Goal: Task Accomplishment & Management: Manage account settings

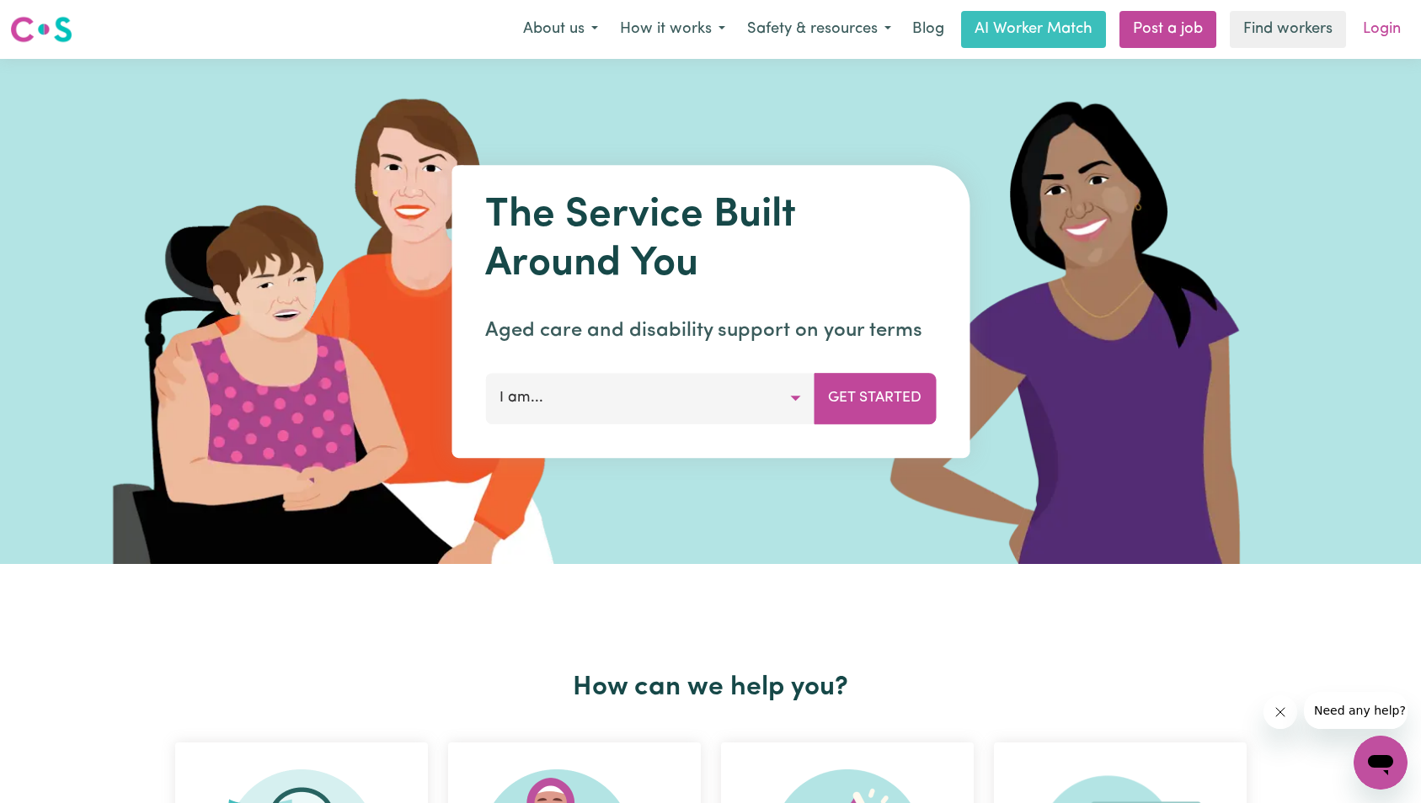
click at [1384, 28] on link "Login" at bounding box center [1381, 29] width 58 height 37
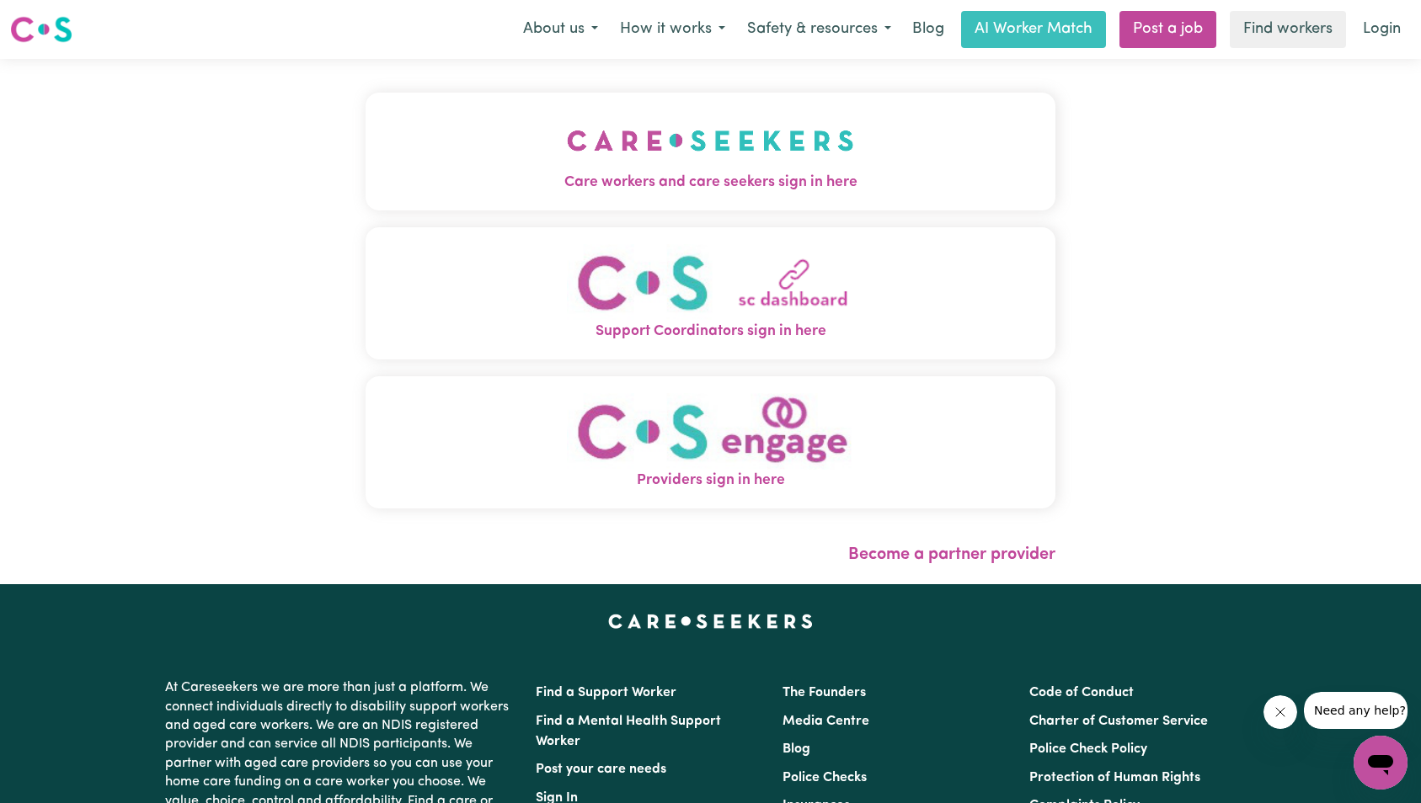
click at [604, 157] on img "Care workers and care seekers sign in here" at bounding box center [710, 140] width 287 height 62
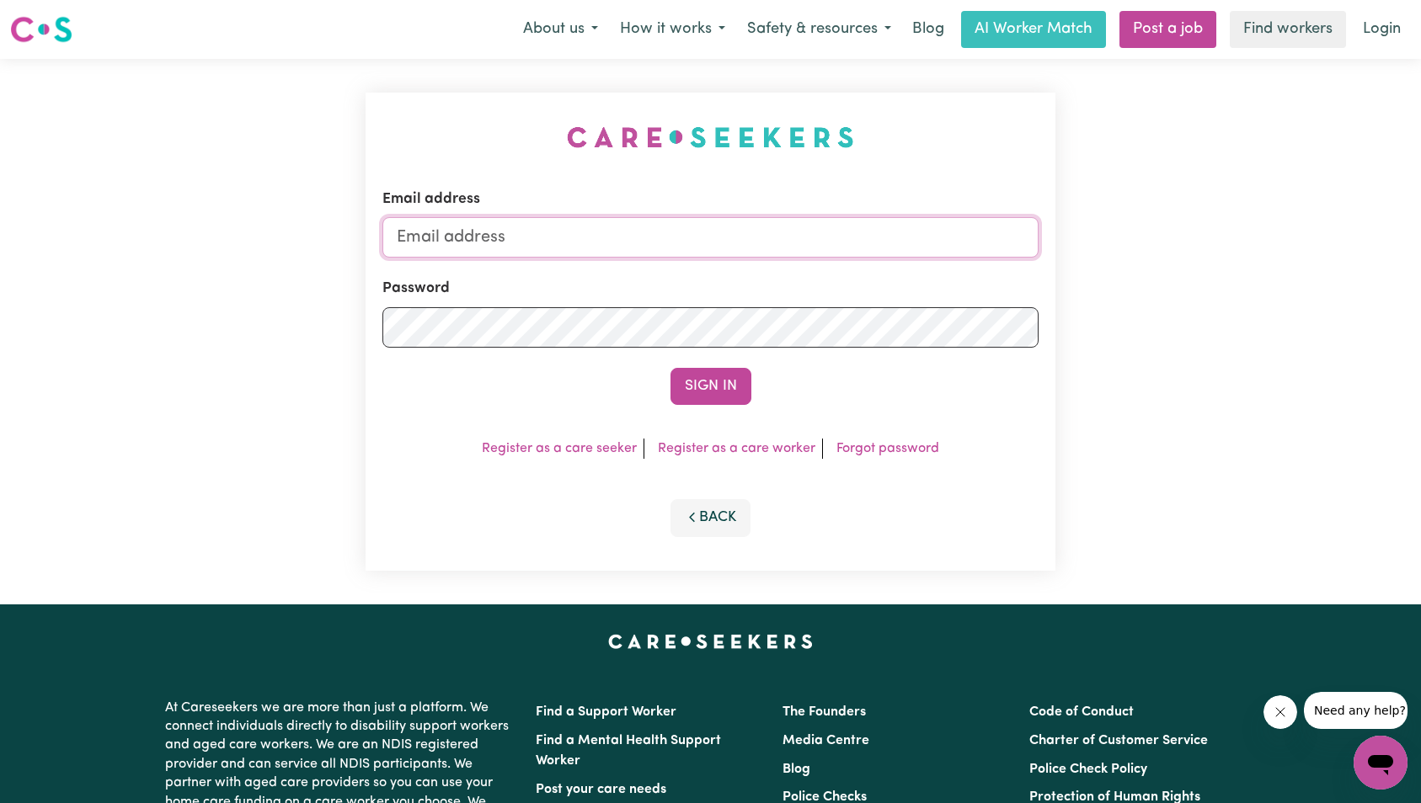
click at [668, 225] on input "Email address" at bounding box center [710, 237] width 657 height 40
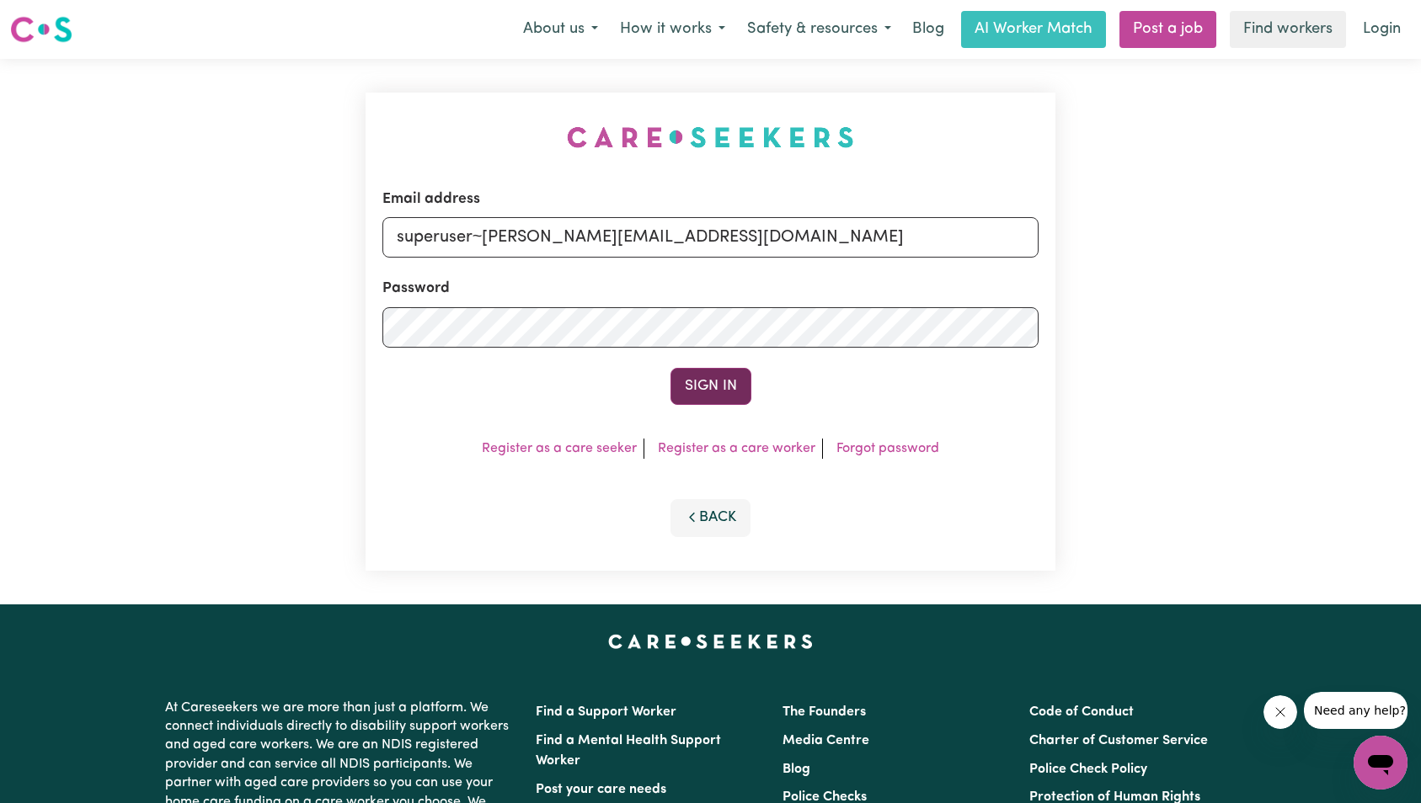
type input "superuser~[PERSON_NAME][EMAIL_ADDRESS][DOMAIN_NAME]"
click at [714, 383] on button "Sign In" at bounding box center [710, 386] width 81 height 37
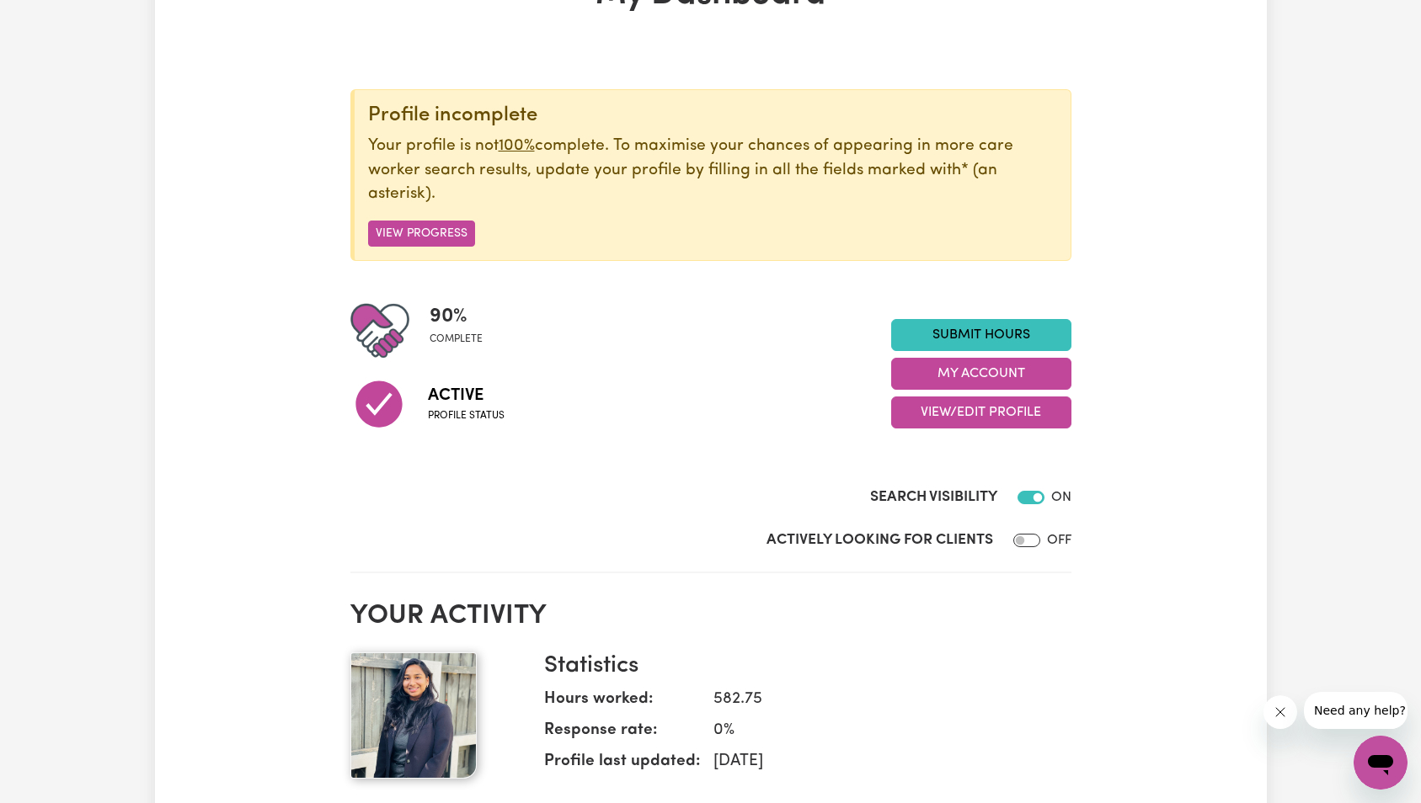
scroll to position [157, 0]
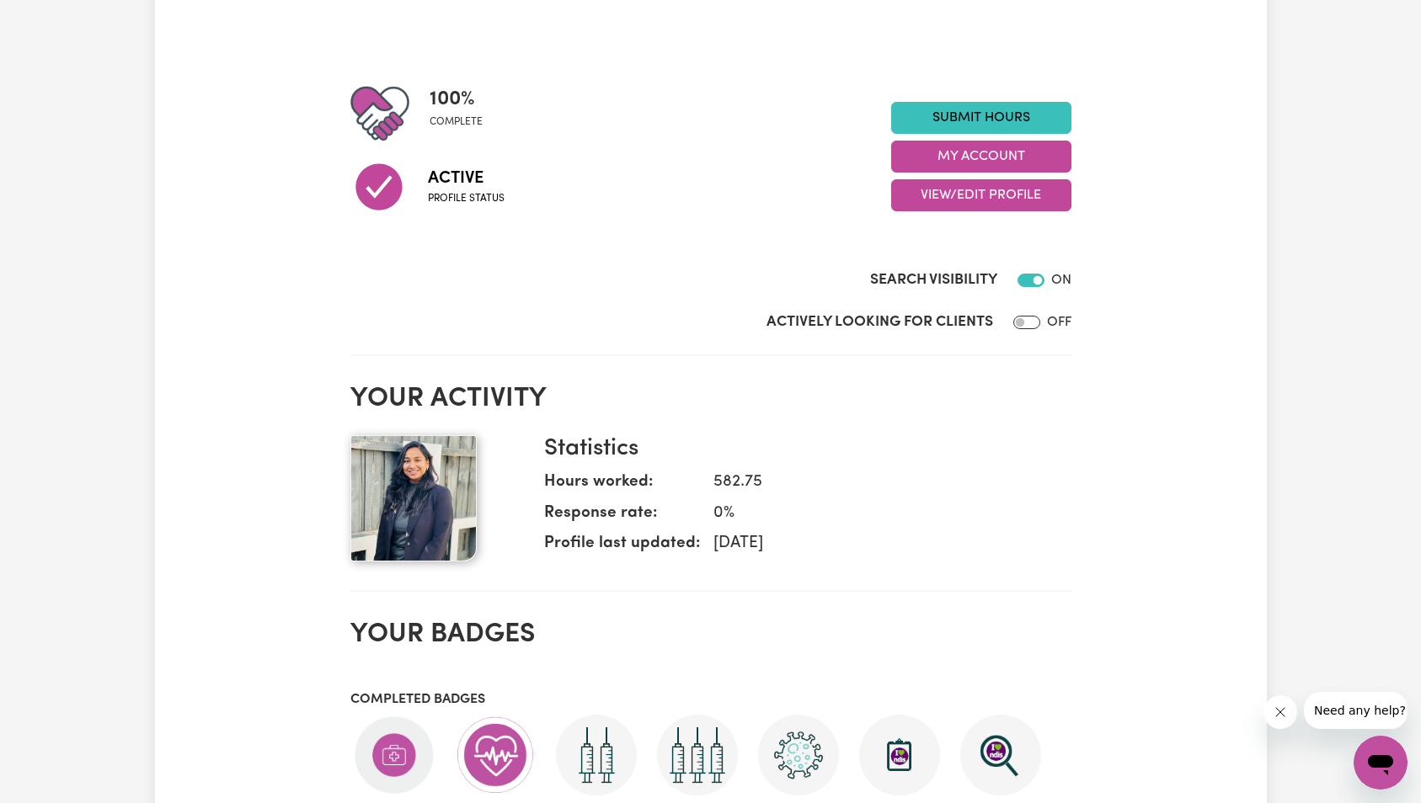
click at [940, 307] on div "Actively Looking for Clients OFF" at bounding box center [710, 319] width 721 height 42
click at [969, 124] on link "Submit Hours" at bounding box center [981, 118] width 180 height 32
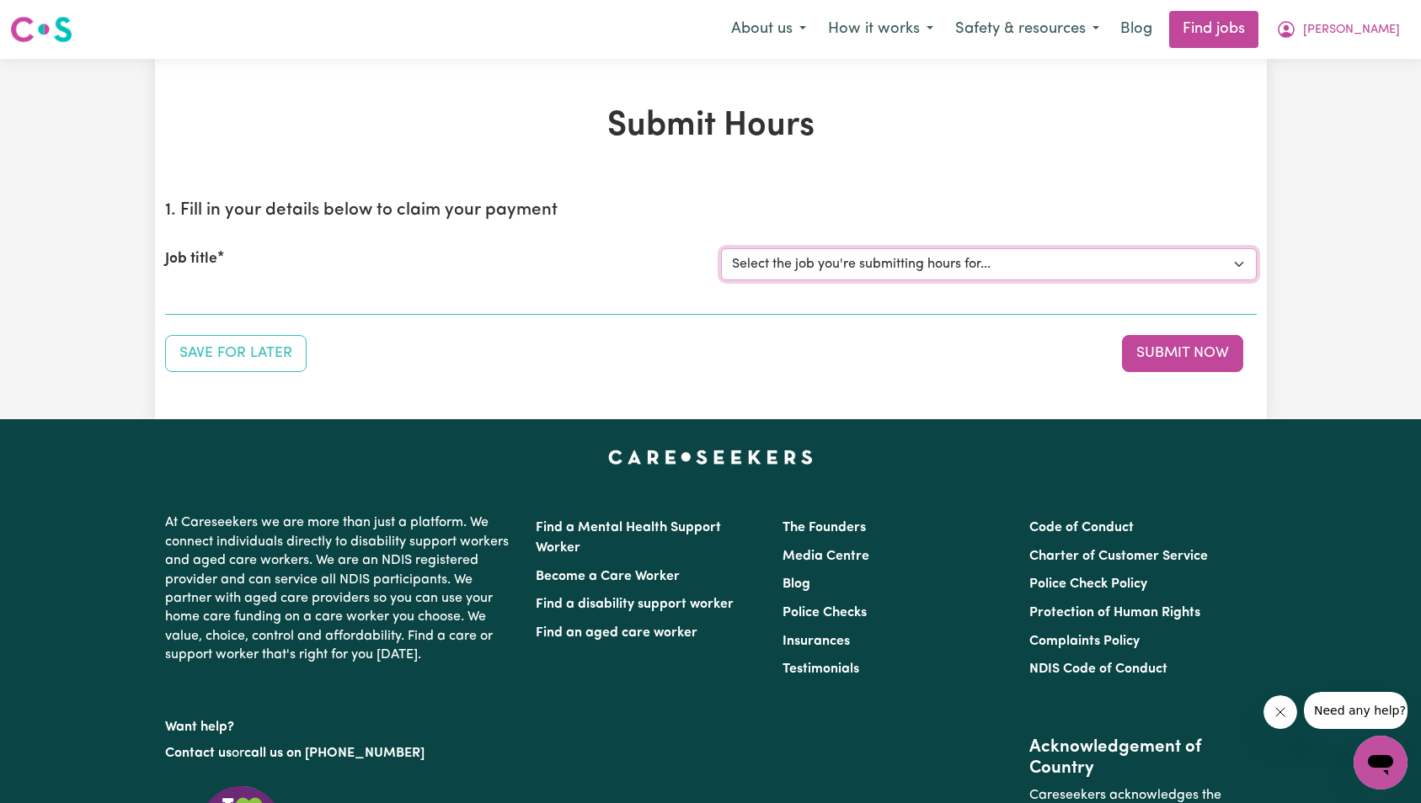
click at [795, 248] on select "Select the job you're submitting hours for... [[PERSON_NAME]] Support Worker Ne…" at bounding box center [989, 264] width 536 height 32
select select "14115"
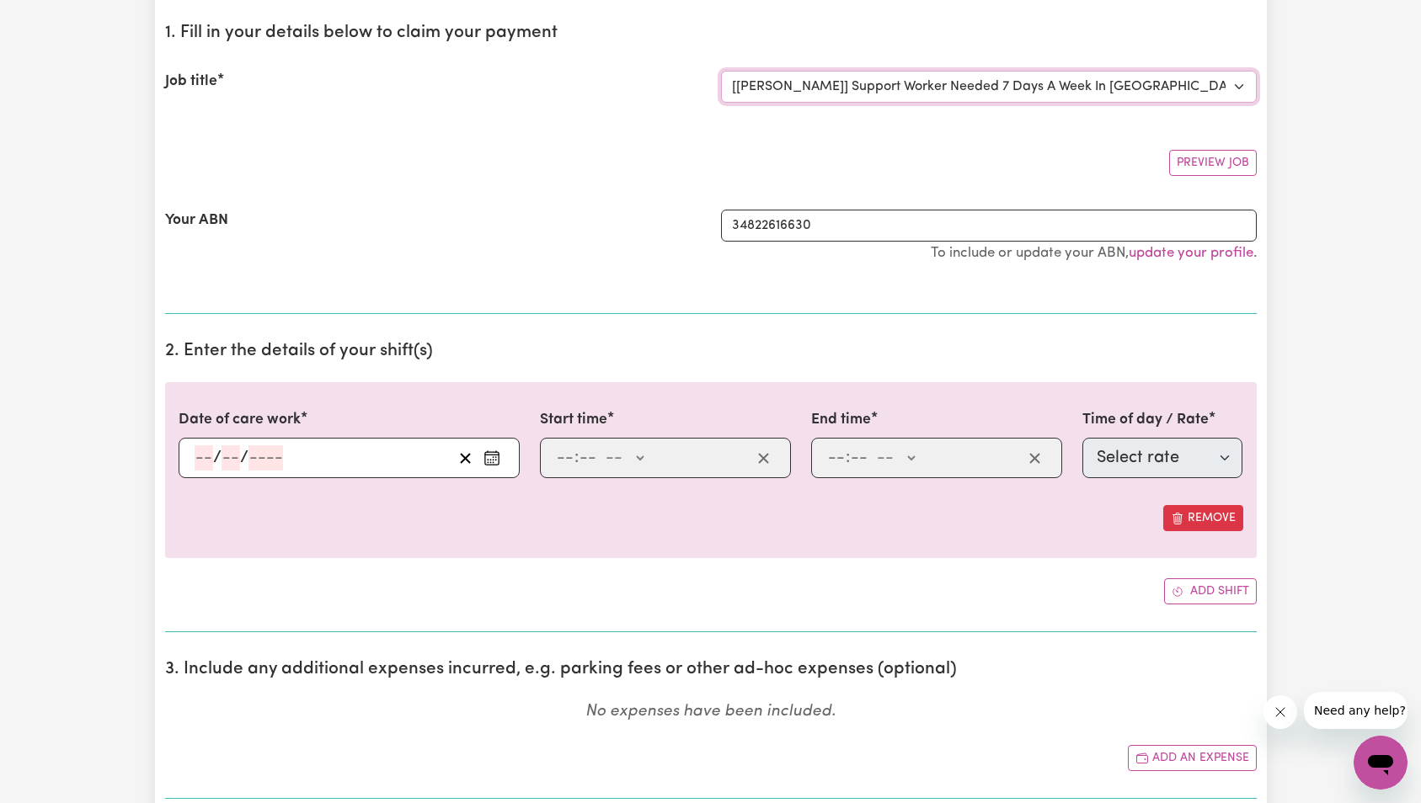
scroll to position [246, 0]
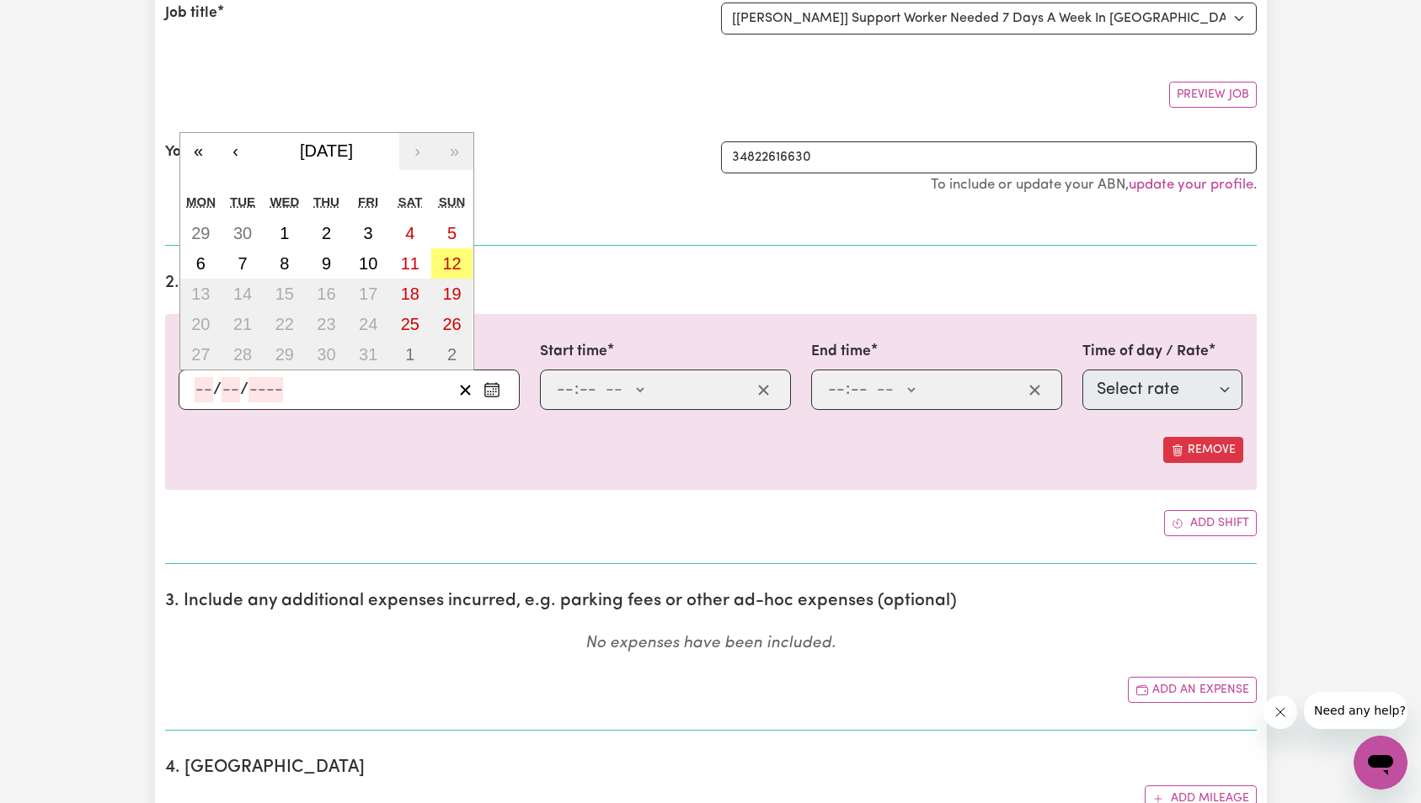
click at [268, 394] on input "number" at bounding box center [265, 389] width 35 height 25
click at [202, 264] on abbr "6" at bounding box center [200, 263] width 9 height 19
type input "[DATE]"
type input "6"
type input "10"
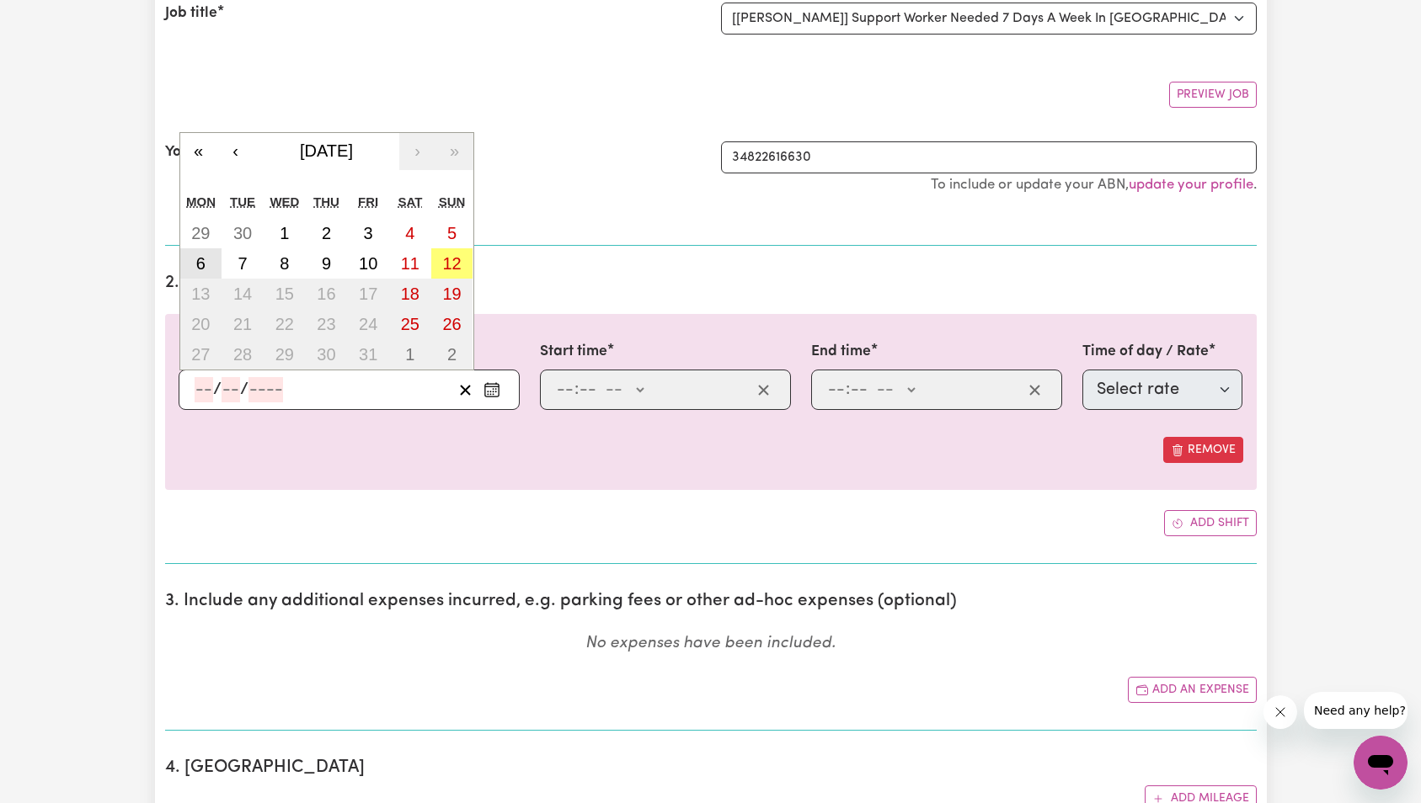
type input "2025"
select select "63213"
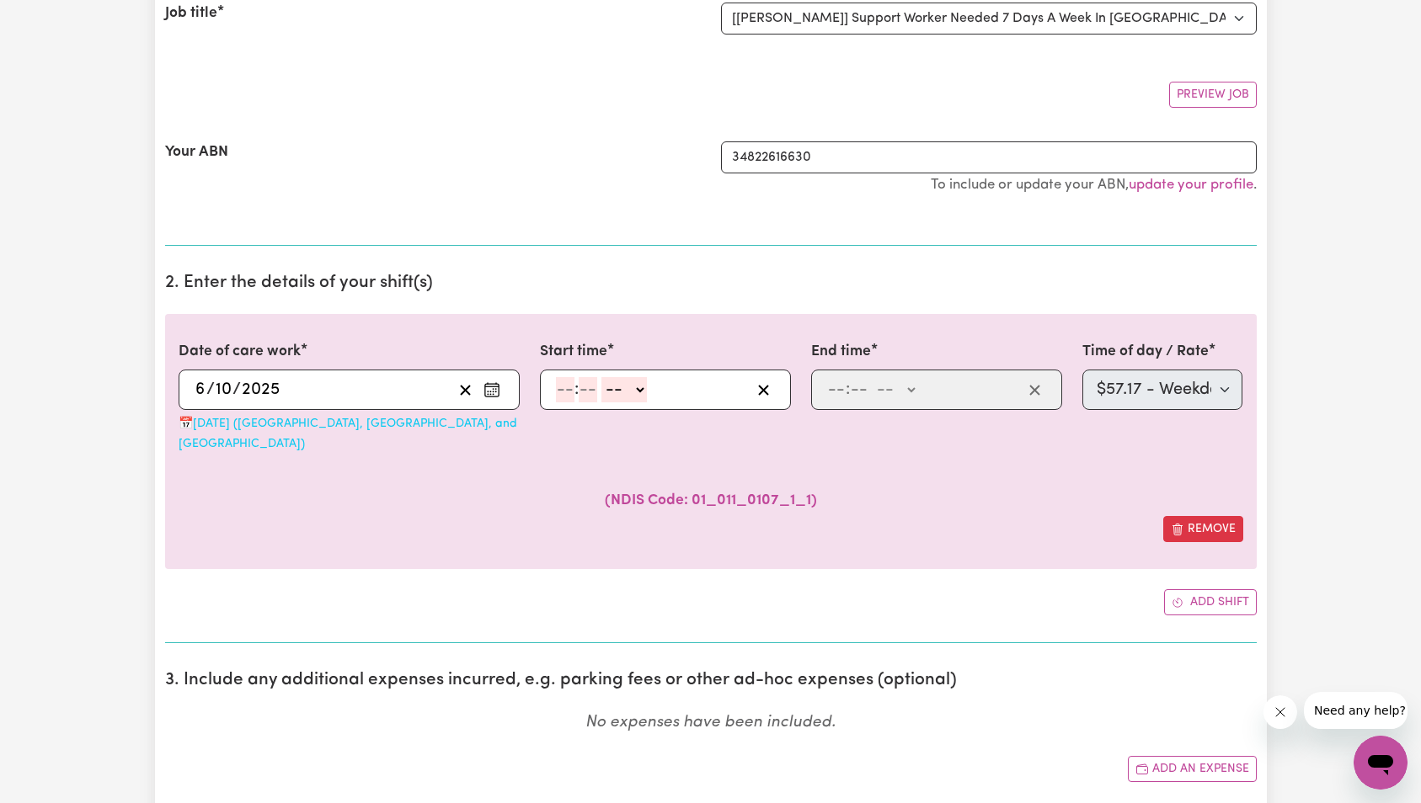
click at [563, 392] on input "number" at bounding box center [565, 389] width 19 height 25
type input "7"
type input "0"
select select "am"
type input "07:00"
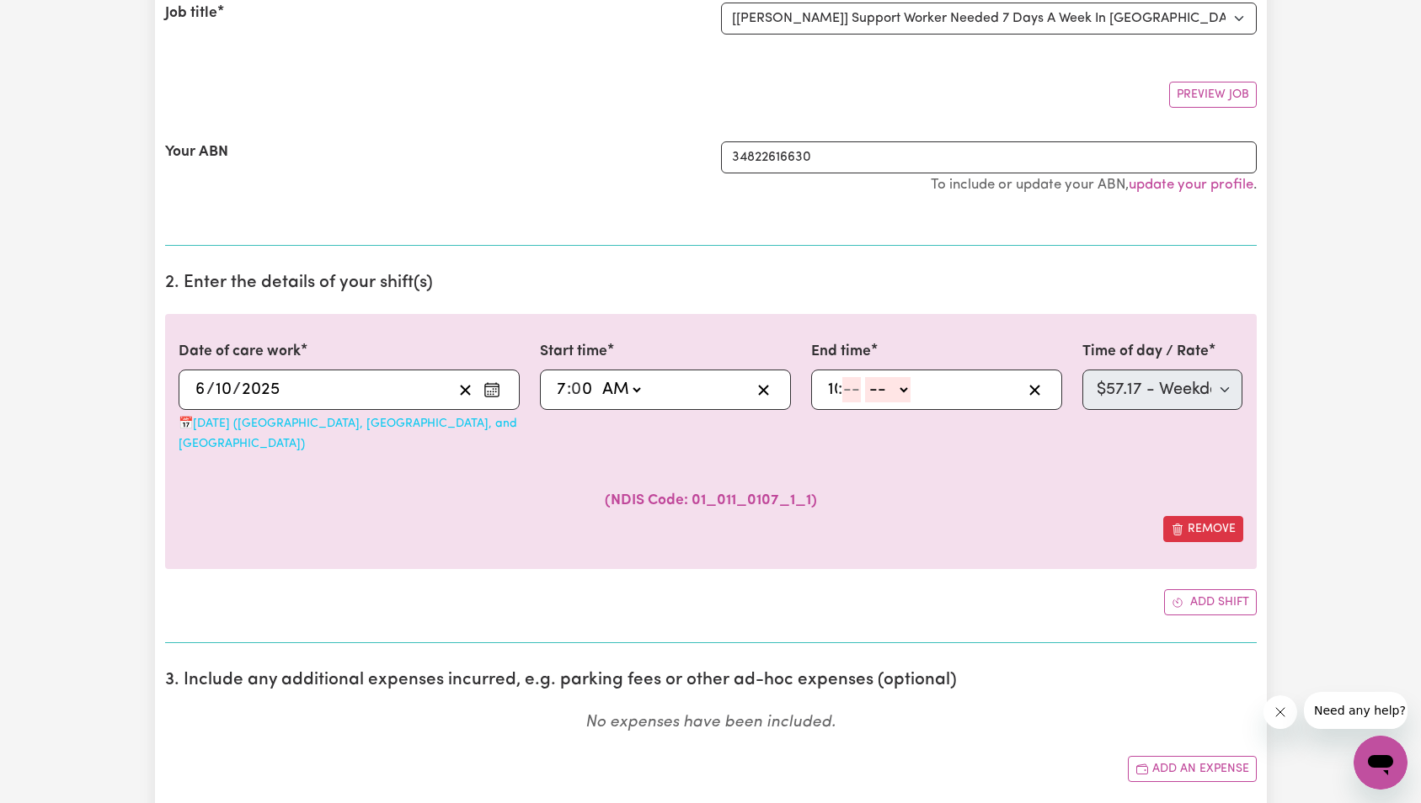
type input "10"
type input "0"
select select "am"
type input "10:00"
click at [1192, 403] on select "Select rate $57.17 - Weekday Daytime - Assistance with Self Care Activities - S…" at bounding box center [1162, 390] width 161 height 40
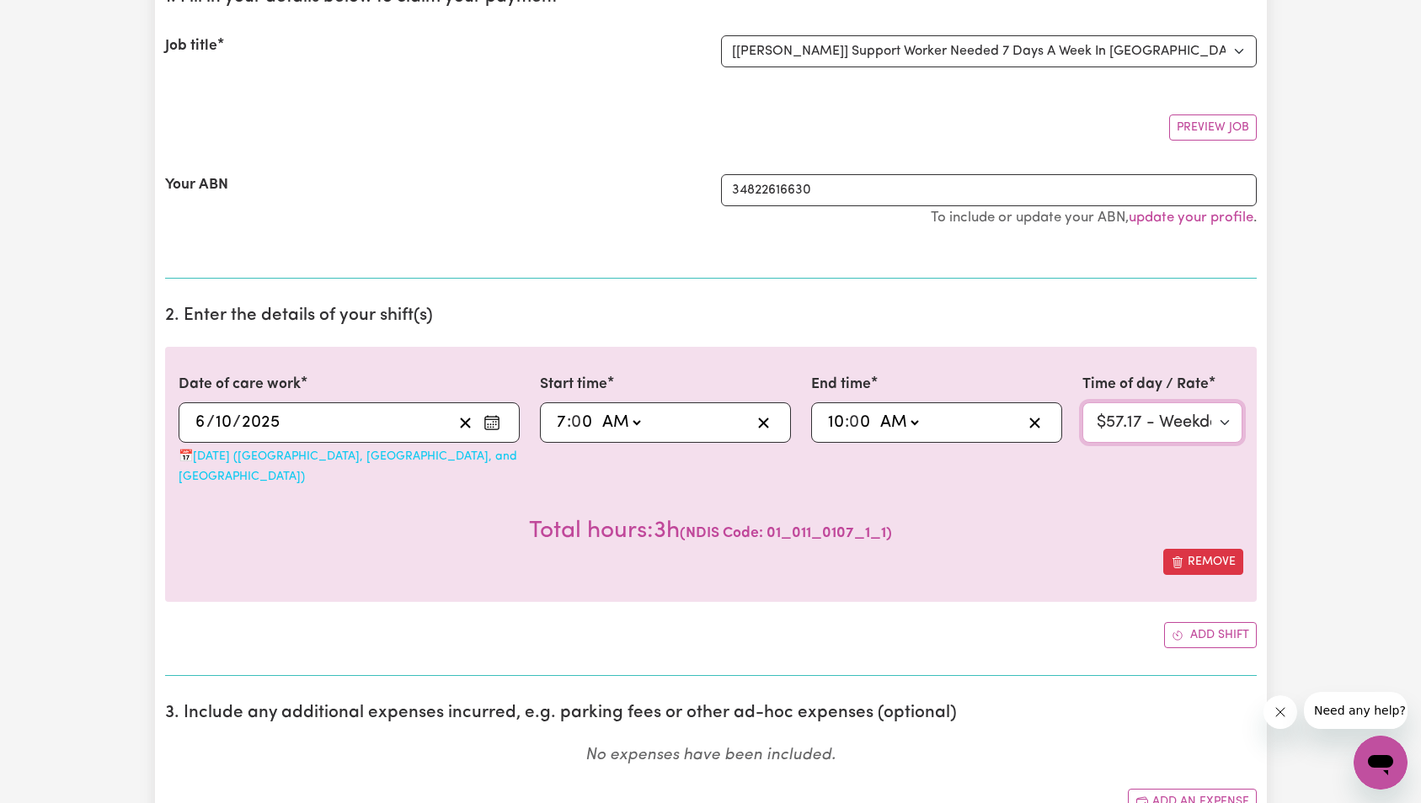
scroll to position [0, 0]
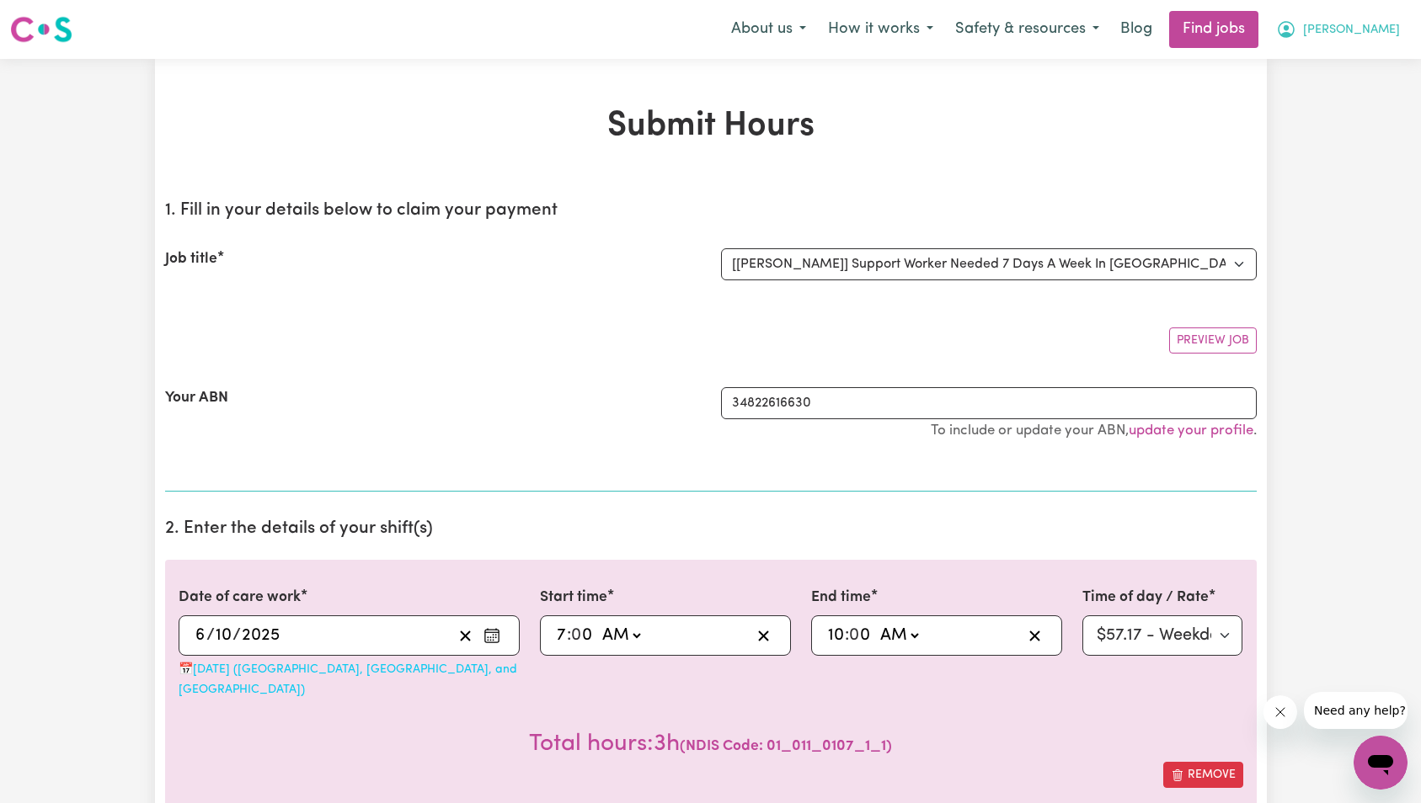
click at [1389, 29] on span "[PERSON_NAME]" at bounding box center [1351, 30] width 97 height 19
click at [1363, 90] on link "My Dashboard" at bounding box center [1343, 97] width 133 height 32
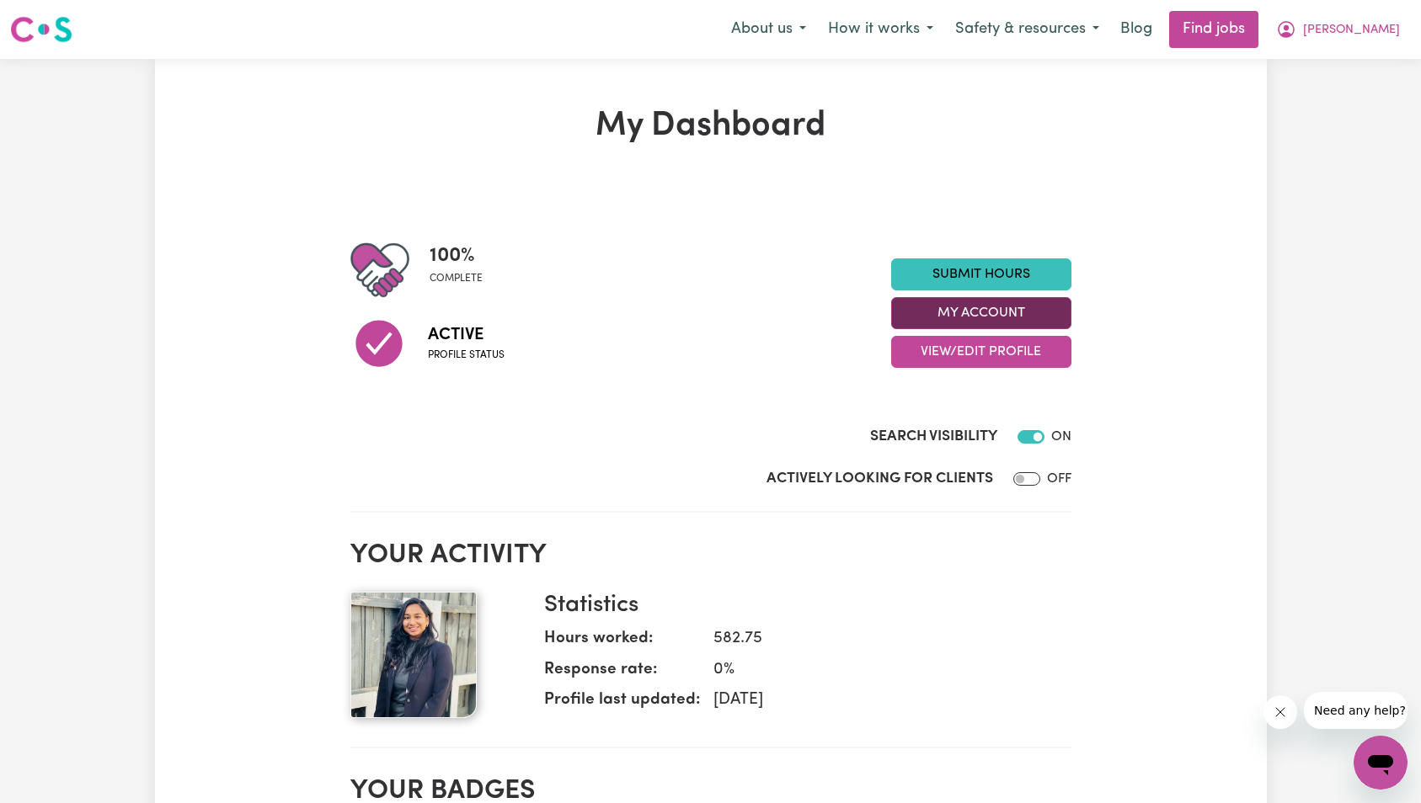
click at [1002, 312] on button "My Account" at bounding box center [981, 313] width 180 height 32
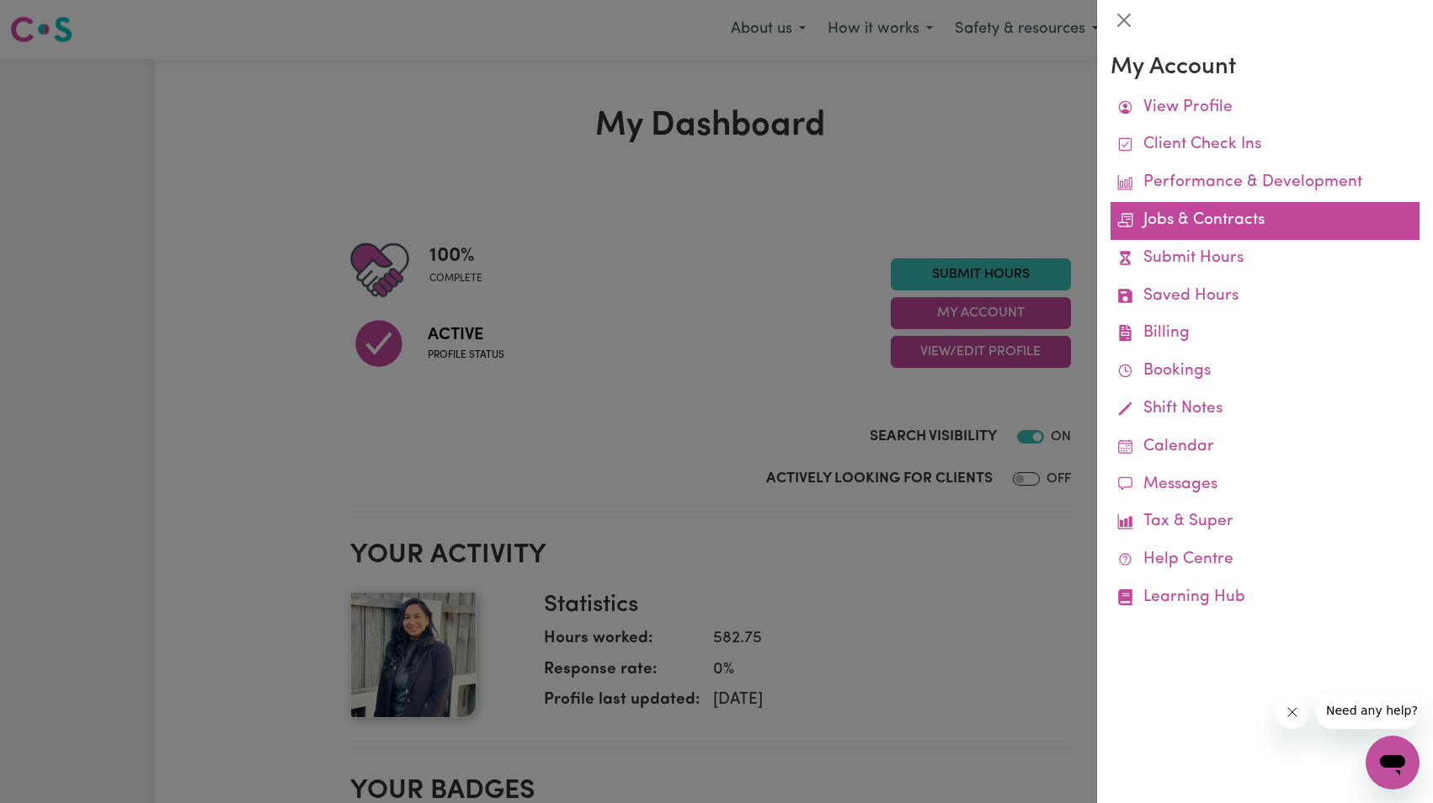
click at [1201, 225] on link "Jobs & Contracts" at bounding box center [1265, 221] width 309 height 38
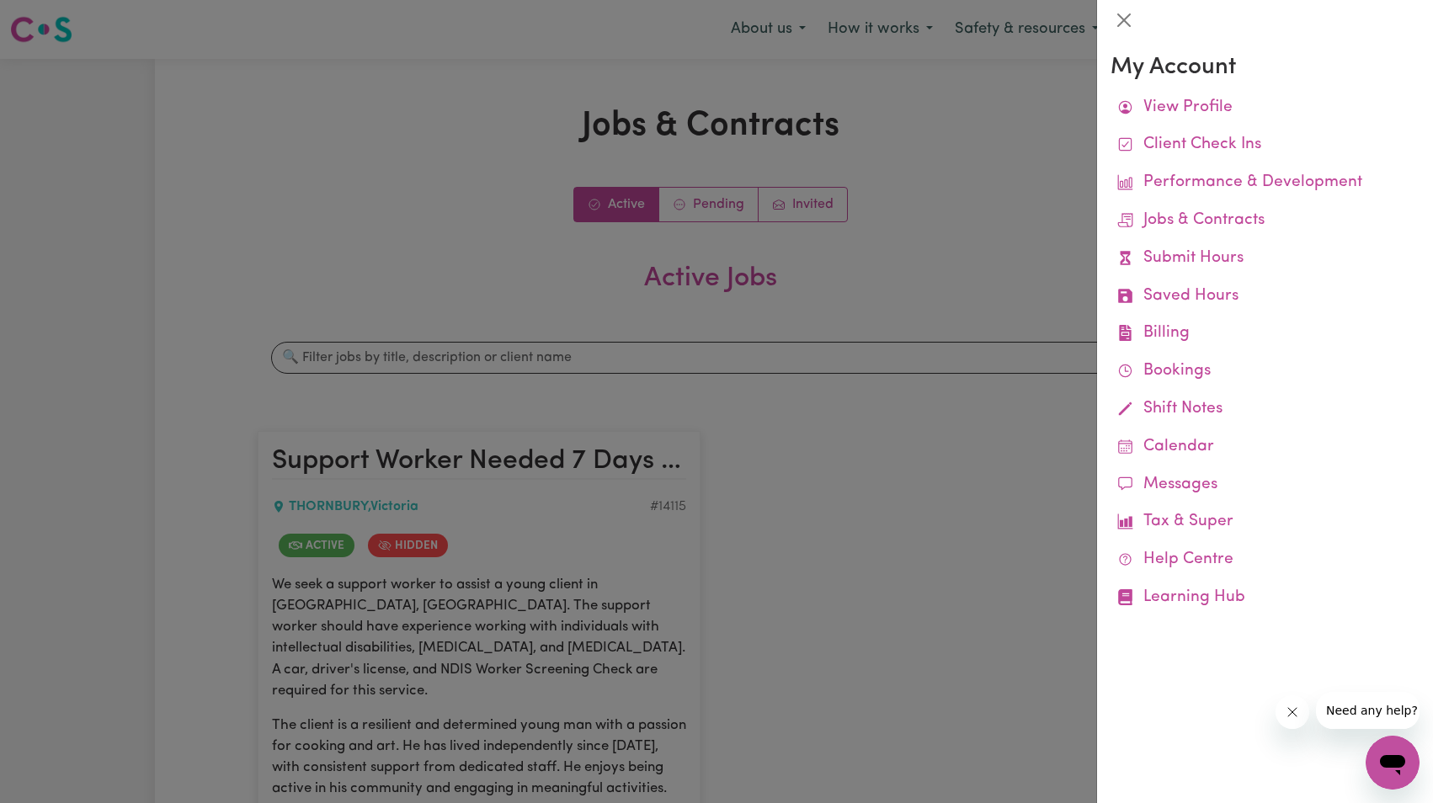
click at [854, 333] on div at bounding box center [716, 401] width 1433 height 803
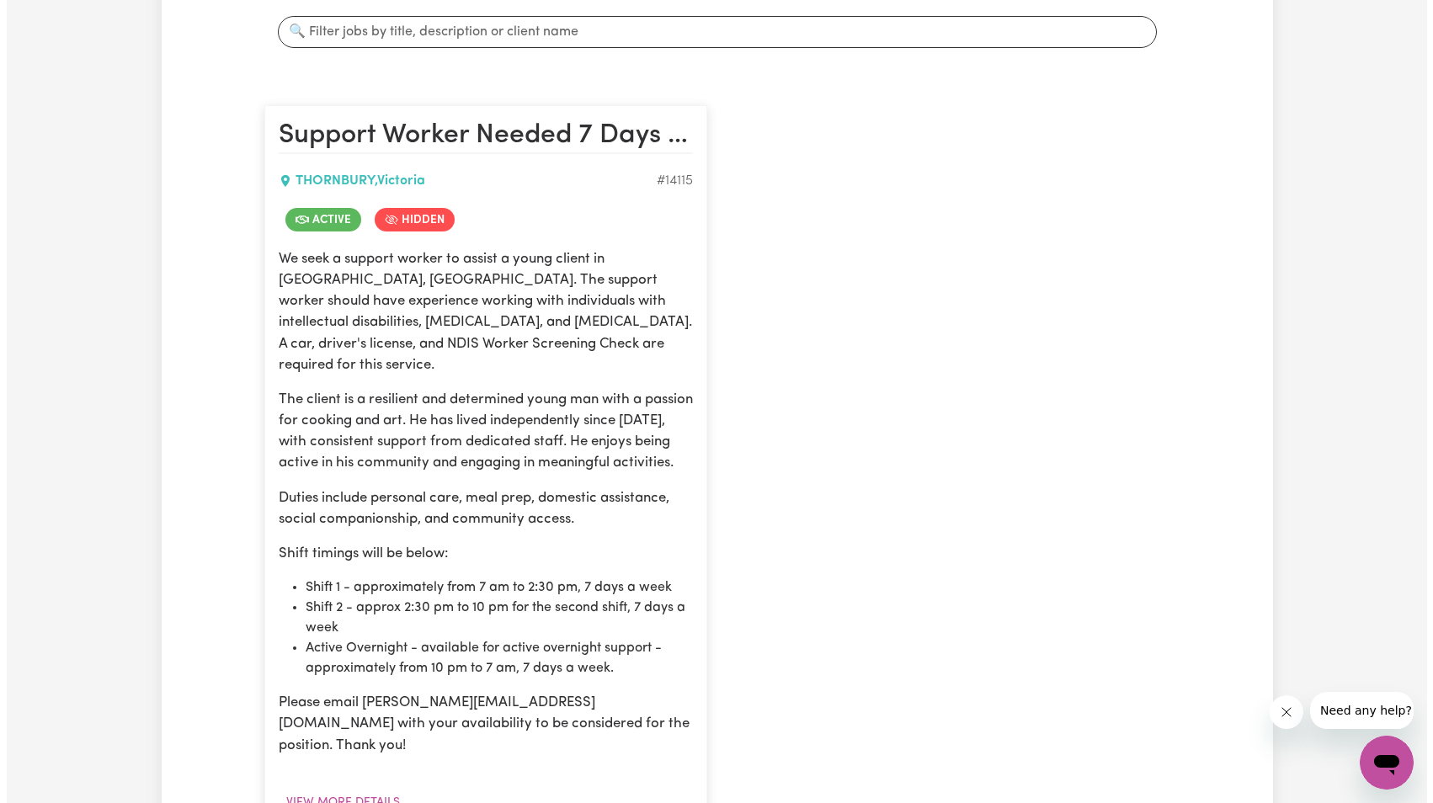
scroll to position [435, 0]
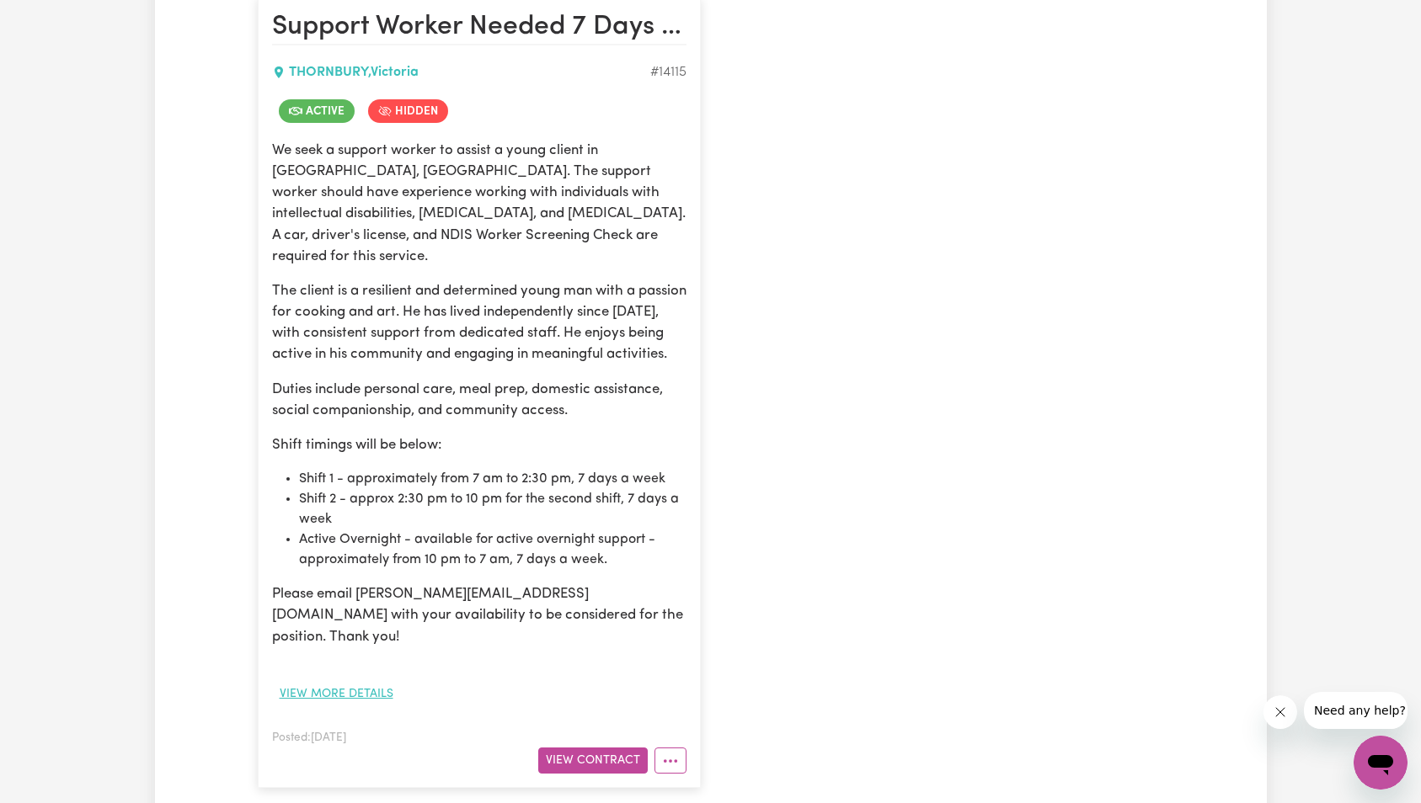
click at [353, 681] on button "View more details" at bounding box center [336, 694] width 129 height 26
